Goal: Find specific page/section: Find specific page/section

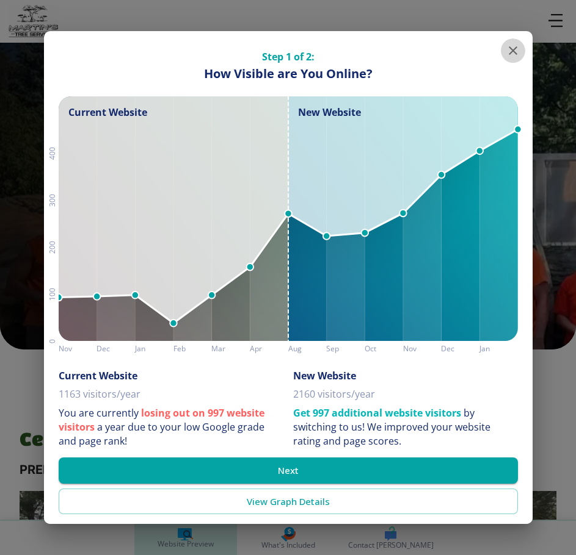
click at [507, 45] on icon "button" at bounding box center [512, 50] width 15 height 15
